Goal: Task Accomplishment & Management: Manage account settings

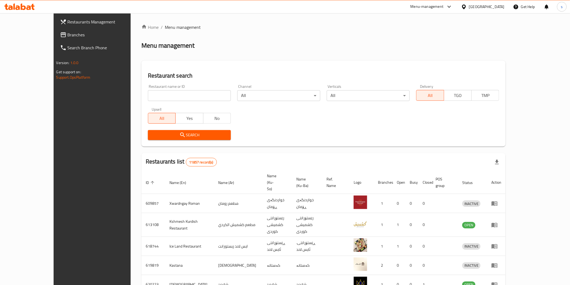
click at [178, 96] on input "search" at bounding box center [189, 95] width 83 height 11
paste input "Ayoub Shawarma"
type input "Ayoub Shawarma"
click button "Search" at bounding box center [189, 135] width 83 height 10
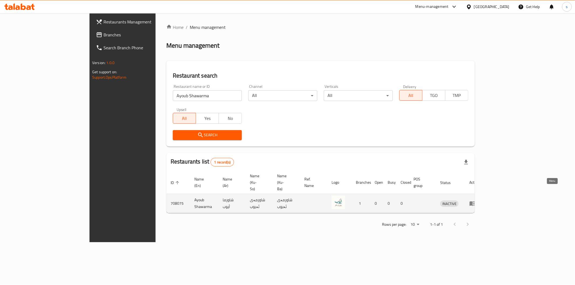
click at [475, 200] on icon "enhanced table" at bounding box center [472, 203] width 6 height 6
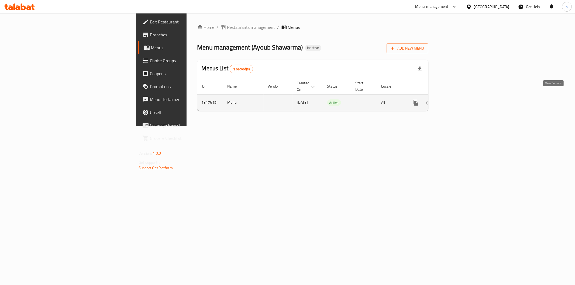
click at [461, 96] on link "enhanced table" at bounding box center [454, 102] width 13 height 13
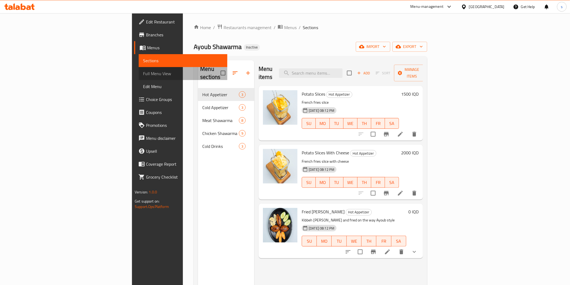
click at [143, 73] on span "Full Menu View" at bounding box center [183, 73] width 80 height 6
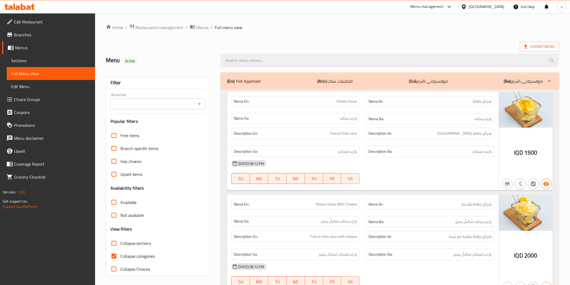
click at [149, 103] on input "Branches" at bounding box center [153, 104] width 83 height 8
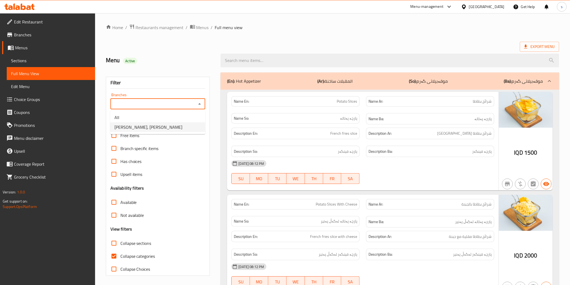
click at [147, 124] on span "[PERSON_NAME], [PERSON_NAME]" at bounding box center [148, 127] width 68 height 6
type input "[PERSON_NAME], [PERSON_NAME]"
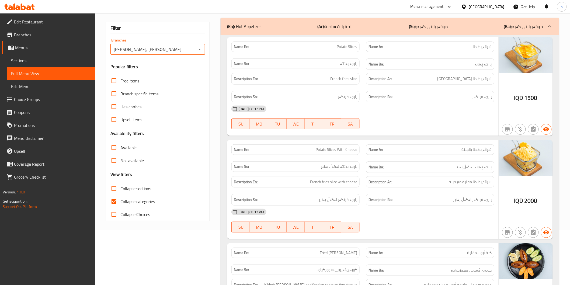
scroll to position [61, 0]
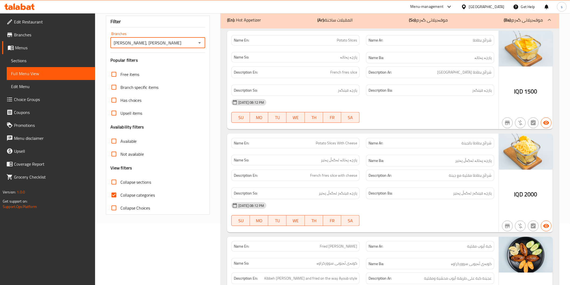
click at [141, 185] on span "Collapse sections" at bounding box center [135, 182] width 31 height 6
click at [120, 185] on input "Collapse sections" at bounding box center [113, 182] width 13 height 13
checkbox input "true"
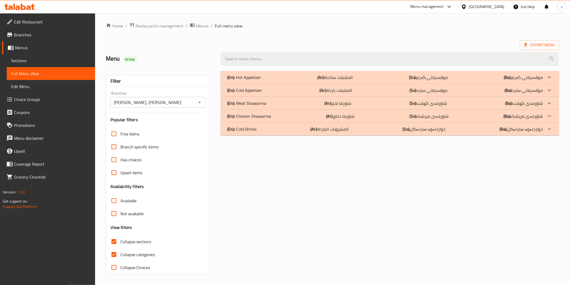
scroll to position [1, 0]
click at [136, 255] on span "Collapse categories" at bounding box center [137, 255] width 35 height 6
click at [120, 255] on input "Collapse categories" at bounding box center [113, 254] width 13 height 13
checkbox input "false"
click at [247, 124] on div "(En): Cold Drinks (Ar): المشروبات الباردة (So): خواردنەوە ساردەکان (Ba): خواردن…" at bounding box center [390, 129] width 338 height 13
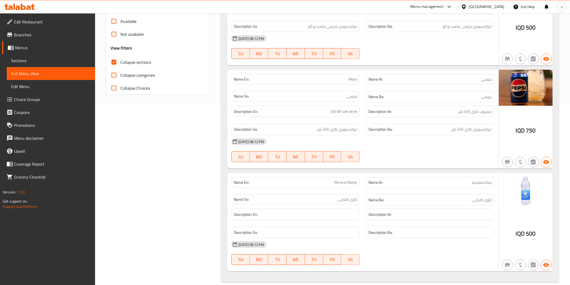
scroll to position [189, 0]
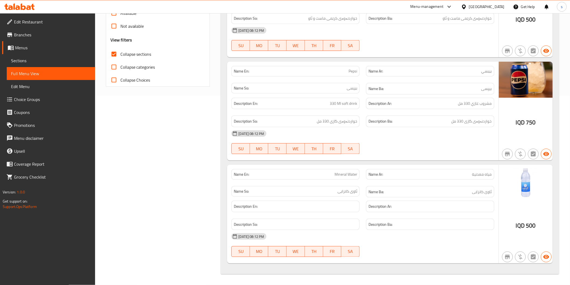
drag, startPoint x: 379, startPoint y: 210, endPoint x: 393, endPoint y: 191, distance: 23.5
click at [379, 210] on div "Description Ar:" at bounding box center [430, 207] width 128 height 12
click at [47, 17] on link "Edit Restaurant" at bounding box center [48, 21] width 93 height 13
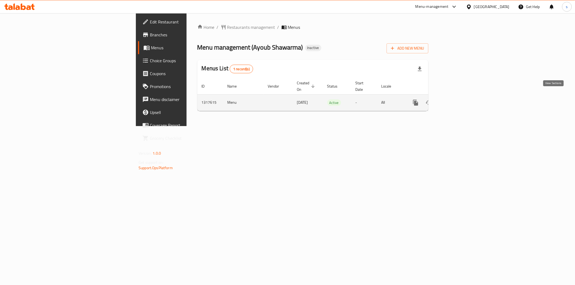
click at [457, 99] on icon "enhanced table" at bounding box center [454, 102] width 6 height 6
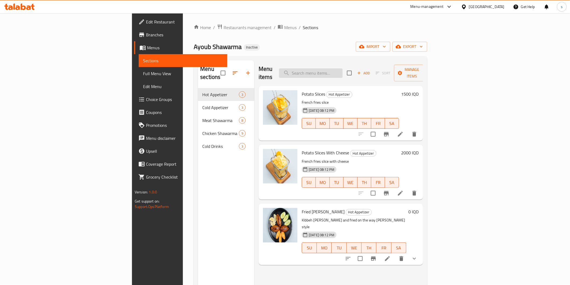
click at [343, 68] on input "search" at bounding box center [311, 72] width 64 height 9
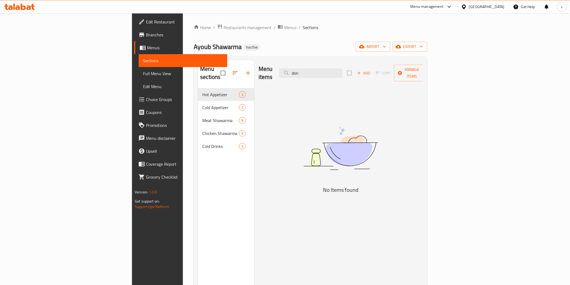
type input "don"
